Goal: Transaction & Acquisition: Download file/media

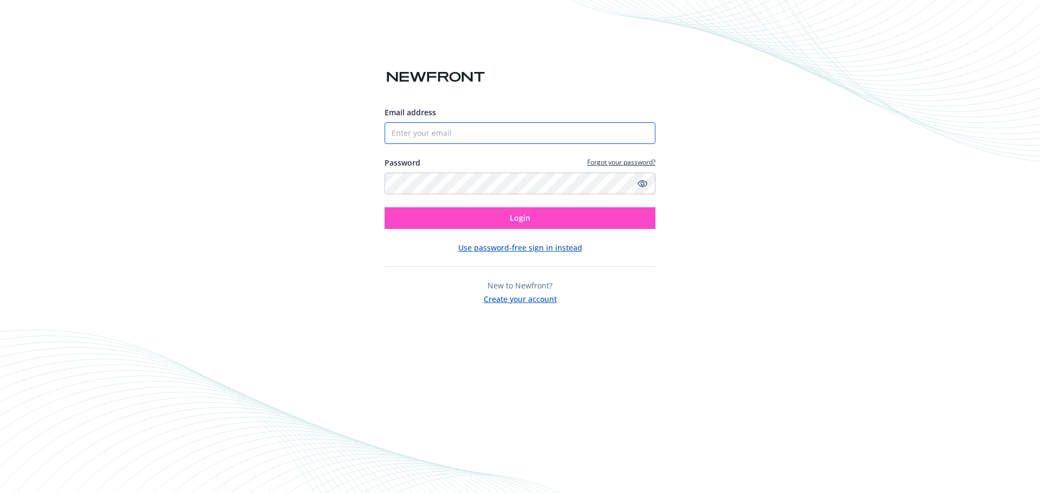
type input "[PERSON_NAME][EMAIL_ADDRESS][DOMAIN_NAME]"
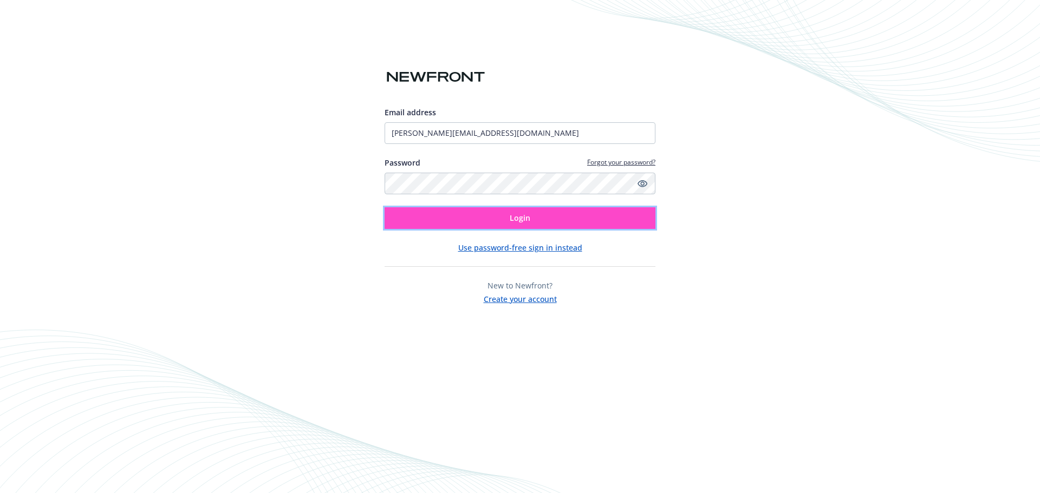
click at [546, 218] on button "Login" at bounding box center [520, 218] width 271 height 22
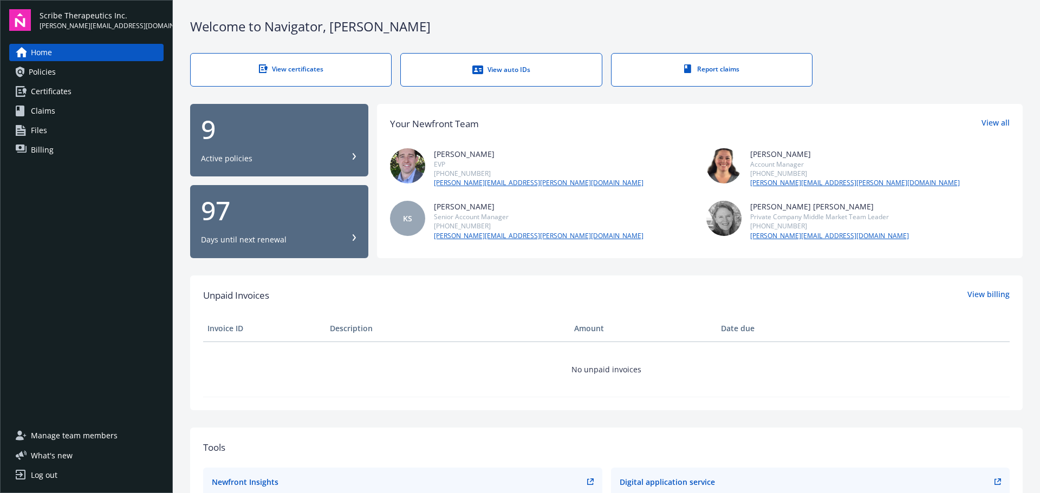
click at [60, 66] on link "Policies" at bounding box center [86, 71] width 154 height 17
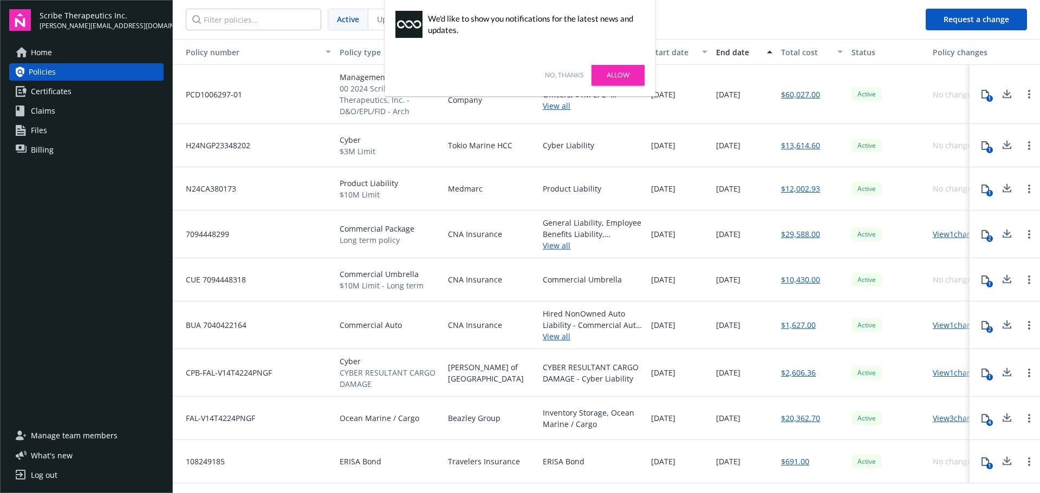
click at [627, 73] on link "Allow" at bounding box center [617, 75] width 53 height 21
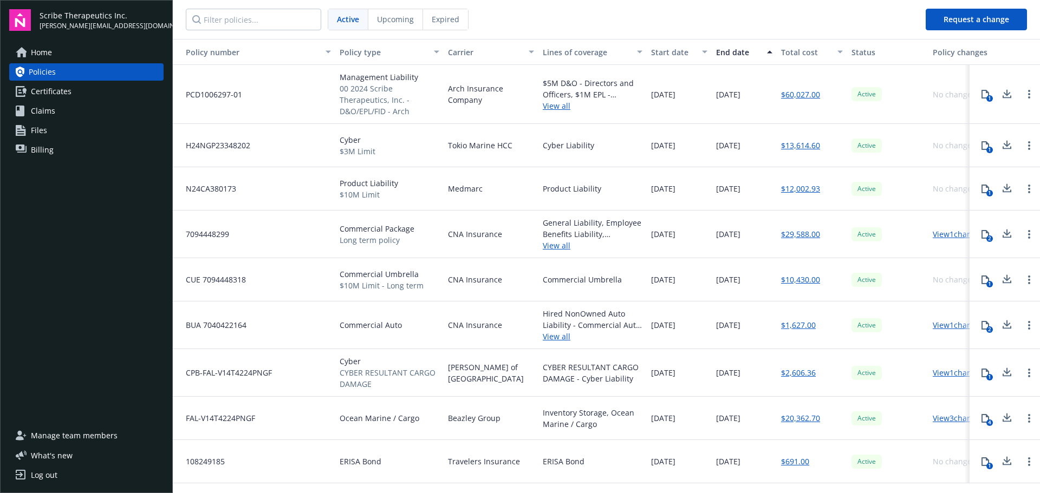
click at [984, 187] on icon at bounding box center [985, 189] width 9 height 9
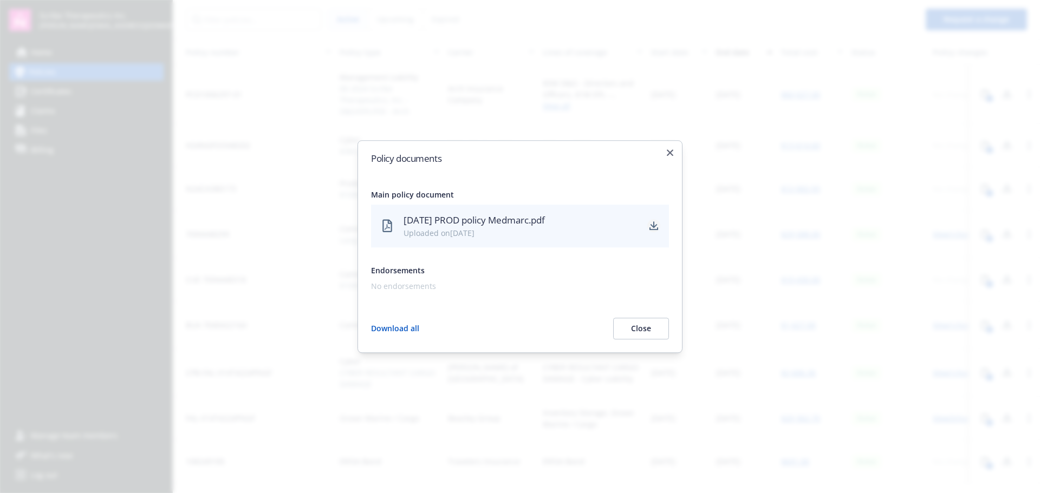
click at [656, 225] on icon "download" at bounding box center [653, 226] width 9 height 9
click at [677, 154] on div "Policy documents Main policy document 12/1/2024 PROD policy Medmarc.pdf Uploade…" at bounding box center [519, 246] width 325 height 213
click at [671, 155] on icon "button" at bounding box center [670, 152] width 6 height 6
